Goal: Entertainment & Leisure: Consume media (video, audio)

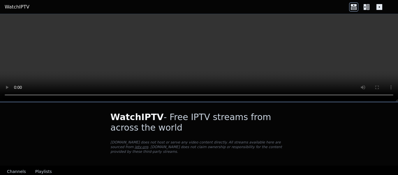
select select "****"
click at [367, 7] on icon at bounding box center [366, 6] width 9 height 9
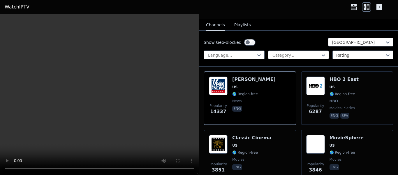
scroll to position [59, 0]
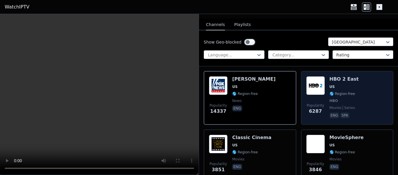
click at [320, 77] on img at bounding box center [315, 85] width 19 height 19
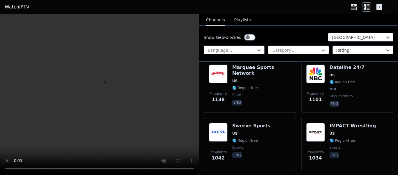
scroll to position [473, 0]
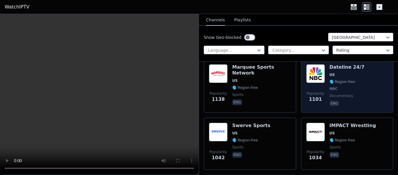
click at [314, 71] on img at bounding box center [315, 73] width 19 height 19
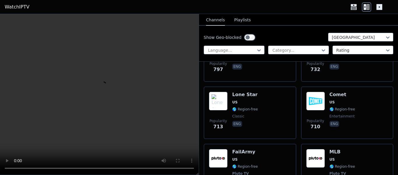
scroll to position [965, 0]
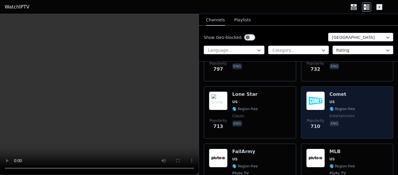
click at [311, 100] on img at bounding box center [315, 100] width 19 height 19
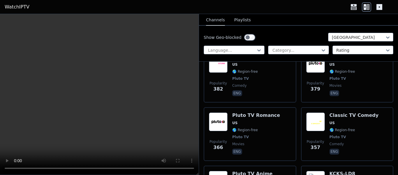
scroll to position [2246, 0]
